Goal: Transaction & Acquisition: Subscribe to service/newsletter

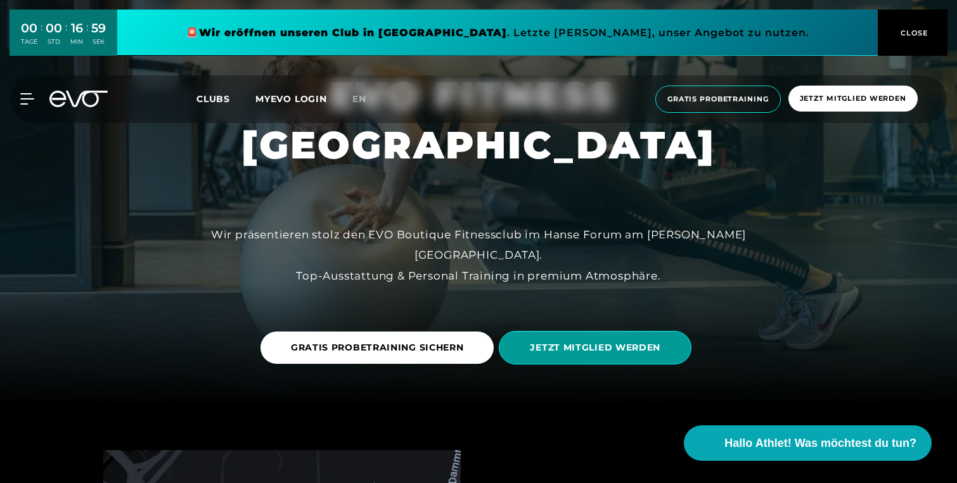
click at [570, 350] on span "JETZT MITGLIED WERDEN" at bounding box center [595, 347] width 131 height 13
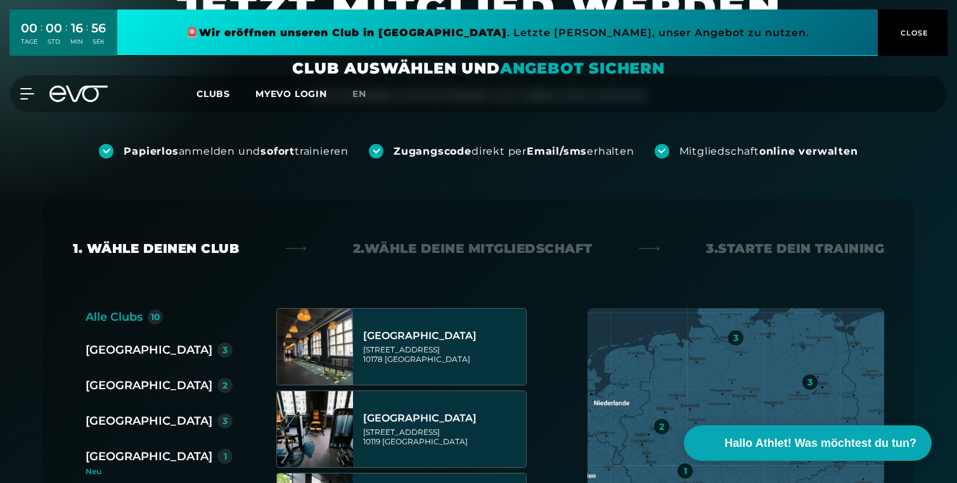
scroll to position [180, 0]
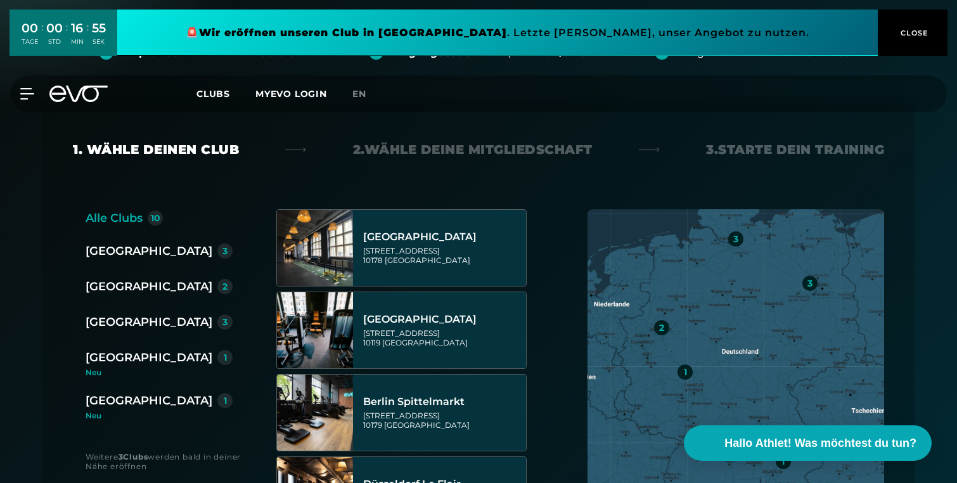
click at [119, 320] on div "[GEOGRAPHIC_DATA]" at bounding box center [149, 322] width 127 height 18
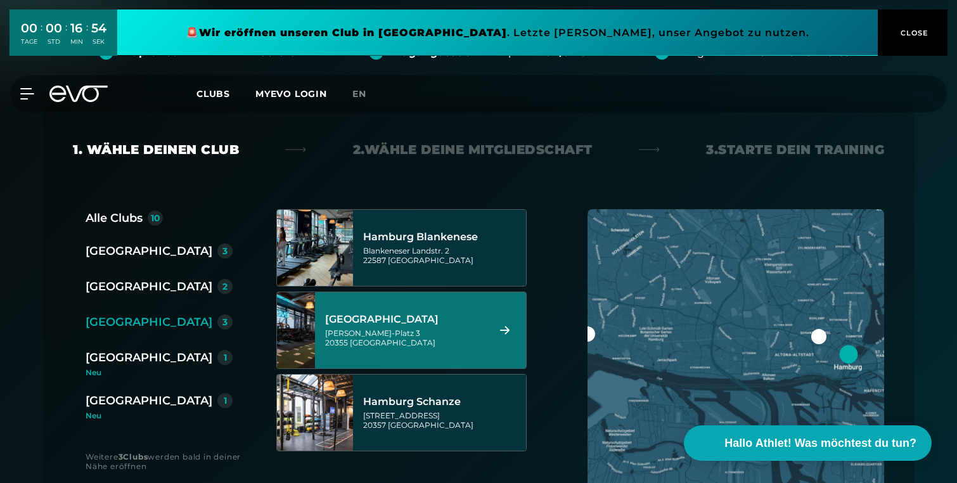
click at [446, 345] on div "[PERSON_NAME]-Platz 3 20355 [GEOGRAPHIC_DATA]" at bounding box center [404, 337] width 159 height 19
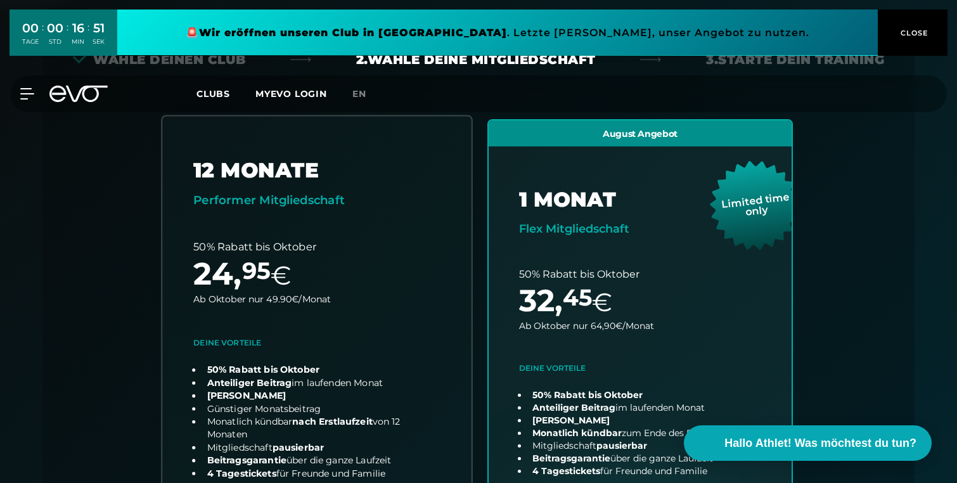
scroll to position [266, 0]
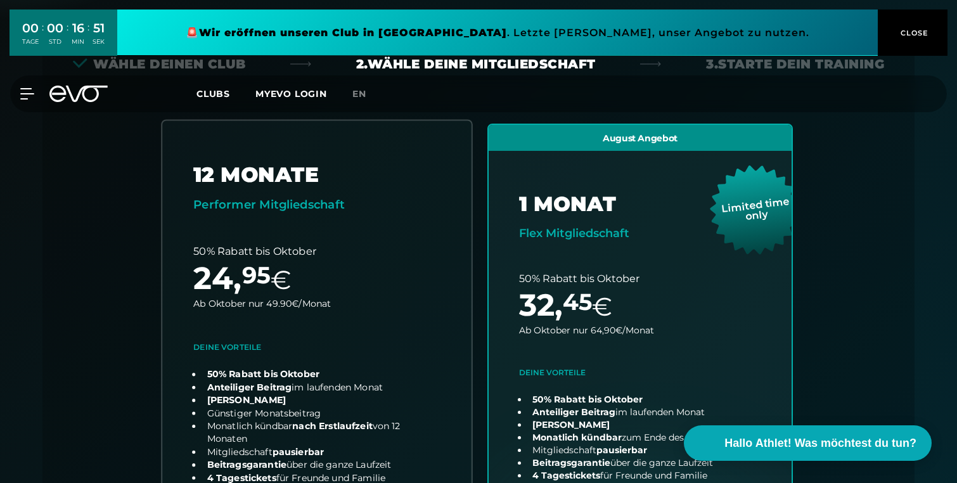
click at [433, 179] on link "choose plan" at bounding box center [316, 363] width 309 height 486
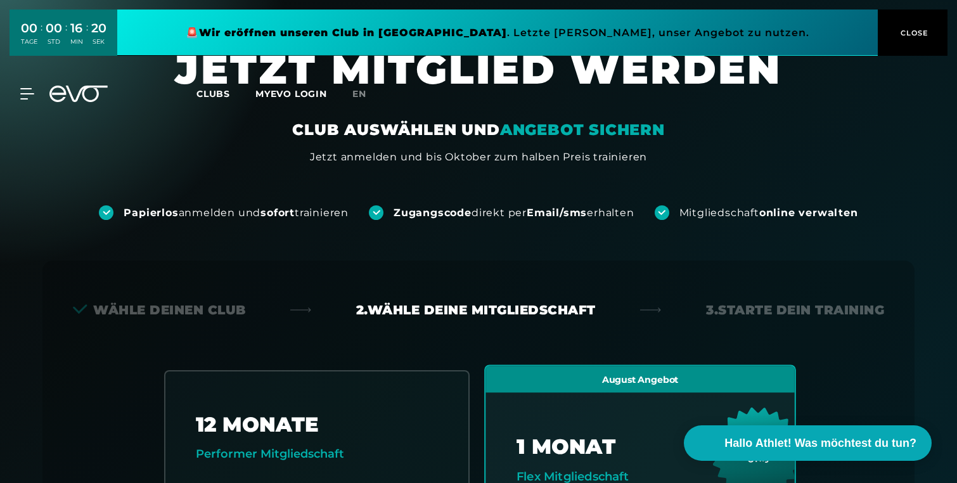
scroll to position [0, 0]
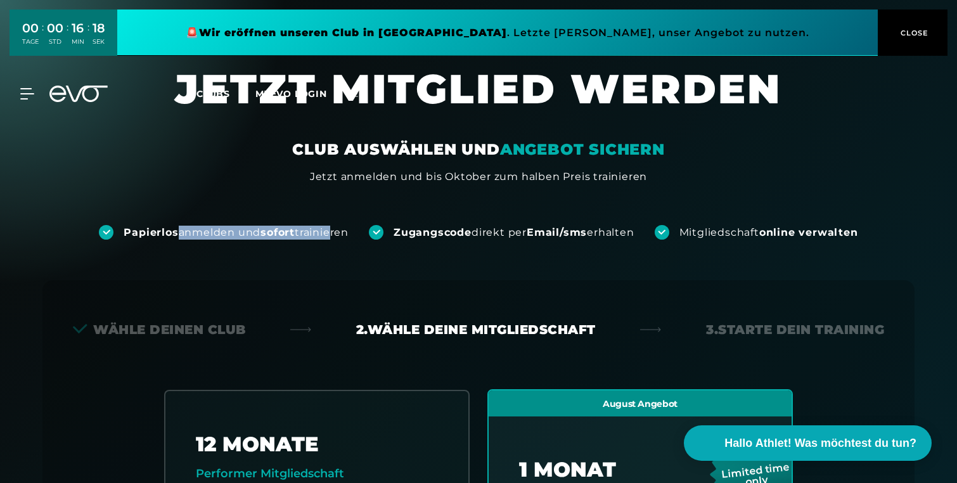
drag, startPoint x: 168, startPoint y: 237, endPoint x: 323, endPoint y: 238, distance: 154.7
click at [323, 238] on div "Papierlos anmelden und sofort trainieren" at bounding box center [236, 233] width 225 height 14
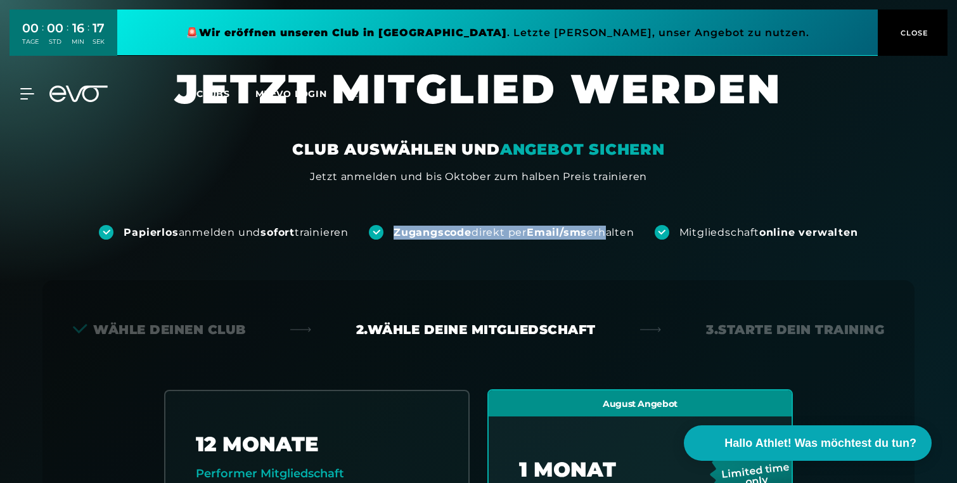
drag, startPoint x: 389, startPoint y: 236, endPoint x: 612, endPoint y: 238, distance: 222.6
click at [612, 238] on div "Zugangscode direkt per Email/sms erhalten" at bounding box center [501, 232] width 265 height 15
click at [612, 238] on div "Zugangscode direkt per Email/sms erhalten" at bounding box center [514, 233] width 240 height 14
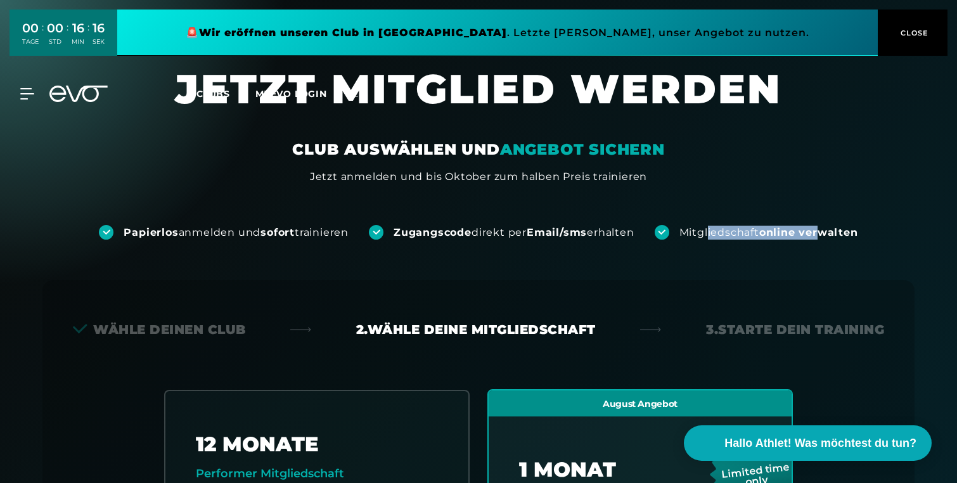
drag, startPoint x: 727, startPoint y: 233, endPoint x: 829, endPoint y: 234, distance: 102.7
click at [829, 234] on div "Mitgliedschaft online verwalten" at bounding box center [769, 233] width 179 height 14
click at [829, 234] on strong "online verwalten" at bounding box center [809, 232] width 99 height 12
click at [455, 40] on link at bounding box center [497, 33] width 761 height 46
click at [23, 96] on icon at bounding box center [29, 93] width 18 height 11
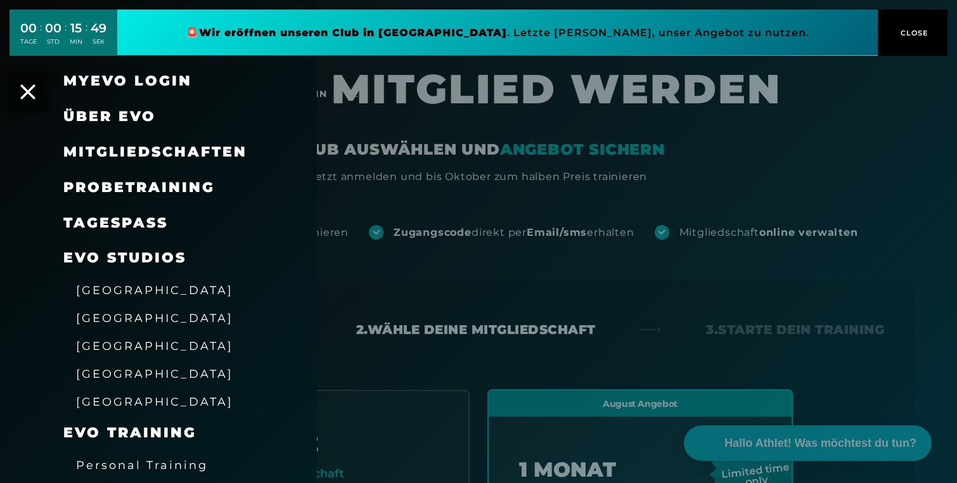
click at [402, 122] on div at bounding box center [478, 241] width 957 height 483
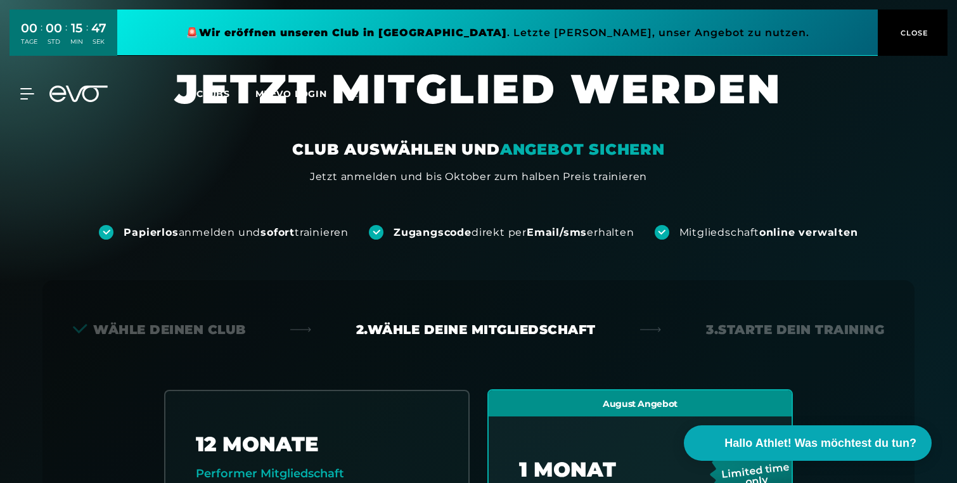
click at [41, 91] on div "MyEVO Login Über EVO Mitgliedschaften Probetraining TAGESPASS EVO Studios [GEOG…" at bounding box center [19, 93] width 44 height 11
click at [32, 92] on icon at bounding box center [29, 93] width 18 height 11
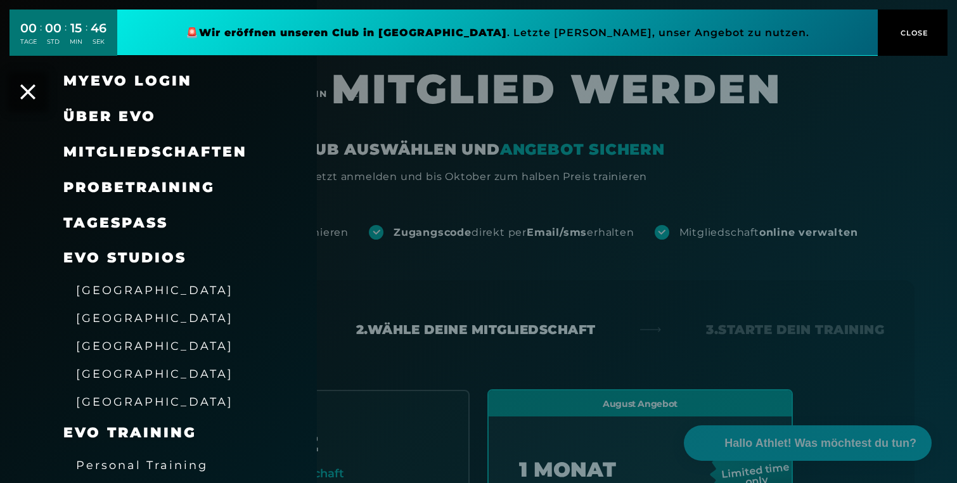
click at [362, 178] on div at bounding box center [478, 241] width 957 height 483
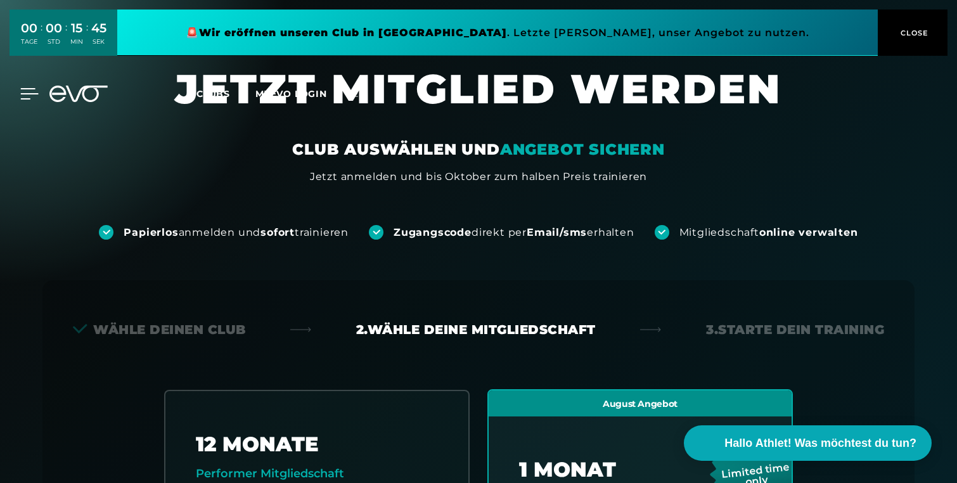
click at [27, 93] on icon at bounding box center [30, 94] width 18 height 10
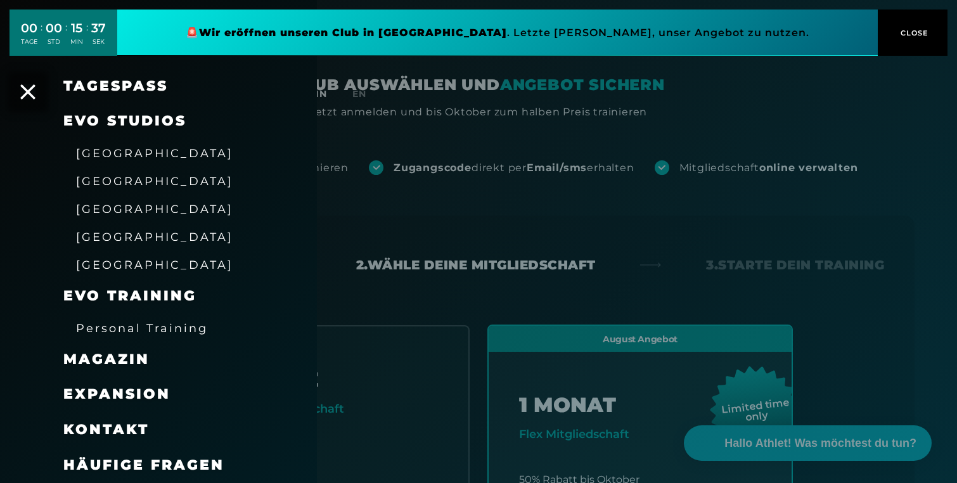
scroll to position [178, 0]
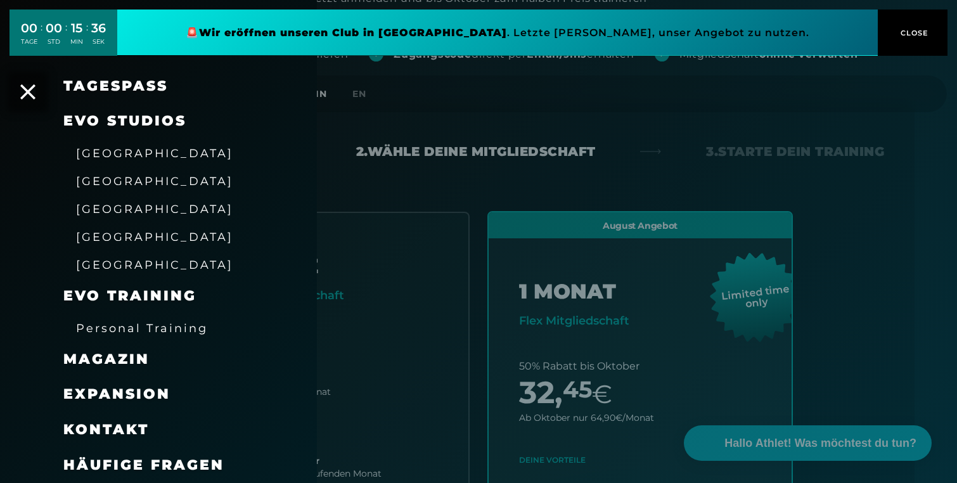
click at [414, 171] on div at bounding box center [478, 241] width 957 height 483
